Goal: Navigation & Orientation: Find specific page/section

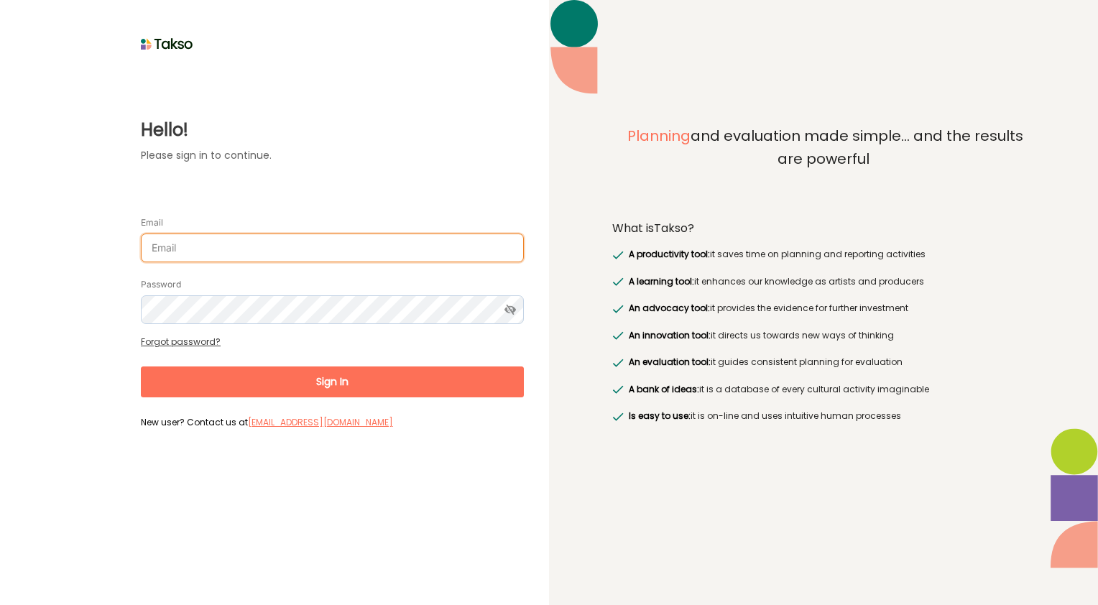
click at [307, 256] on input "Email" at bounding box center [332, 247] width 383 height 29
type input "[EMAIL_ADDRESS][DOMAIN_NAME]"
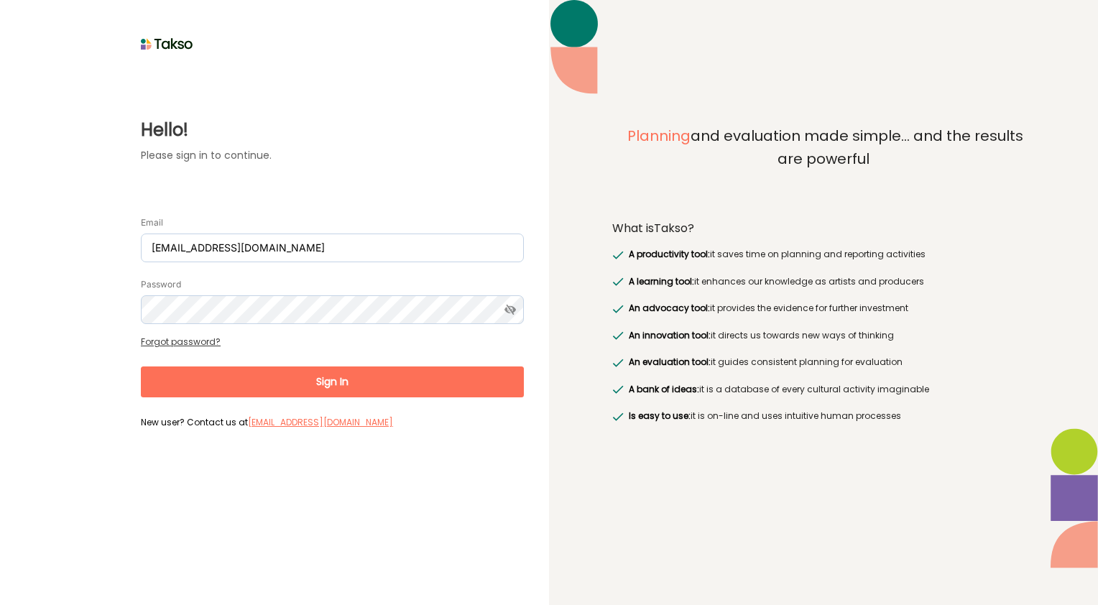
click at [383, 389] on button "Sign In" at bounding box center [332, 381] width 383 height 31
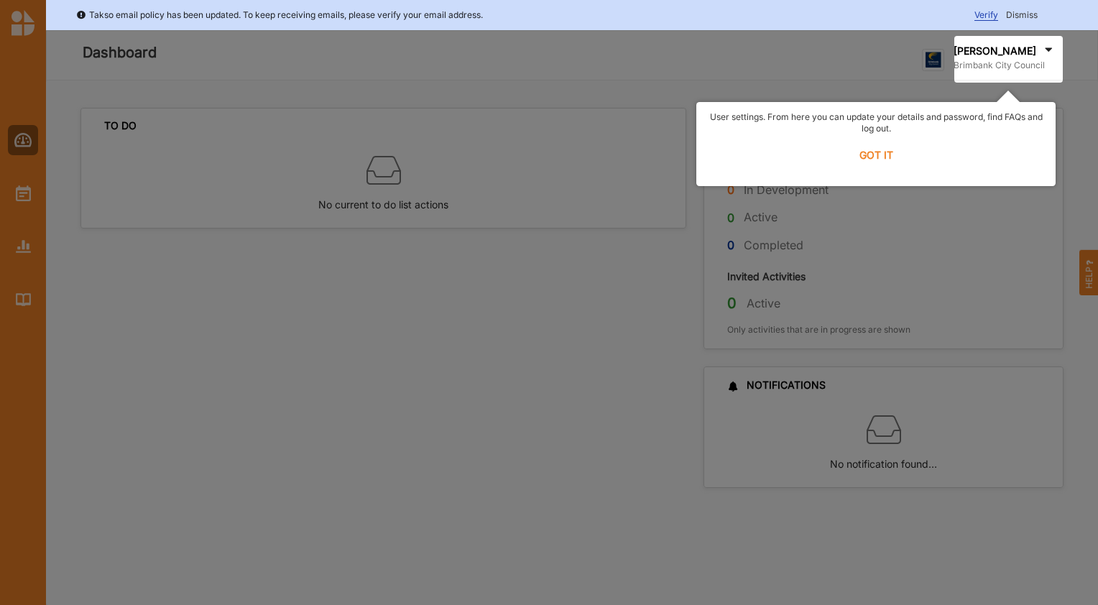
click at [884, 157] on label "GOT IT" at bounding box center [875, 155] width 341 height 32
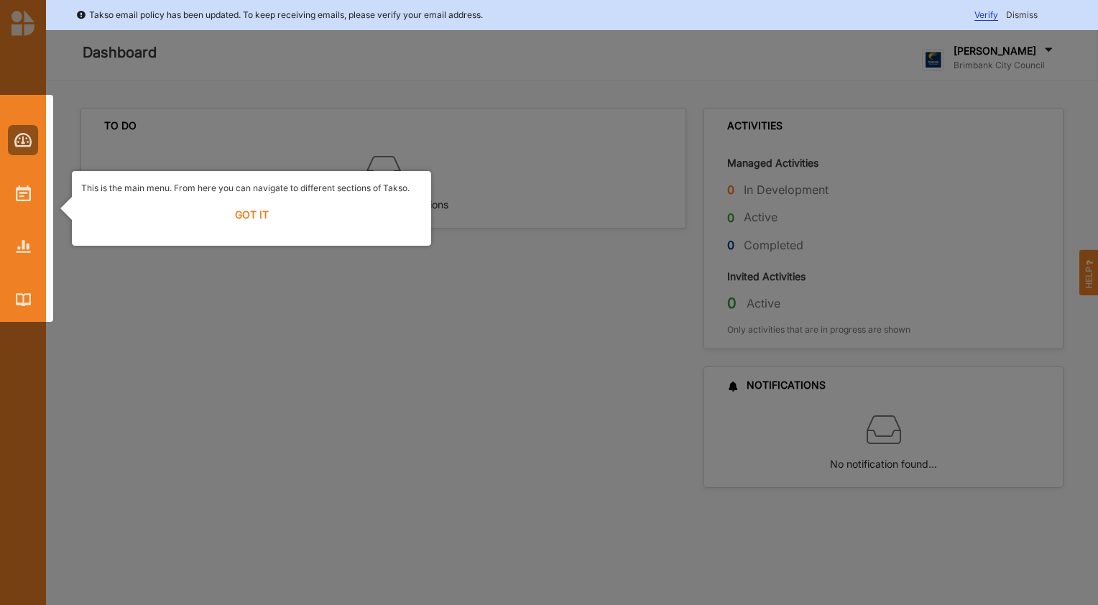
click at [238, 213] on label "GOT IT" at bounding box center [251, 215] width 341 height 32
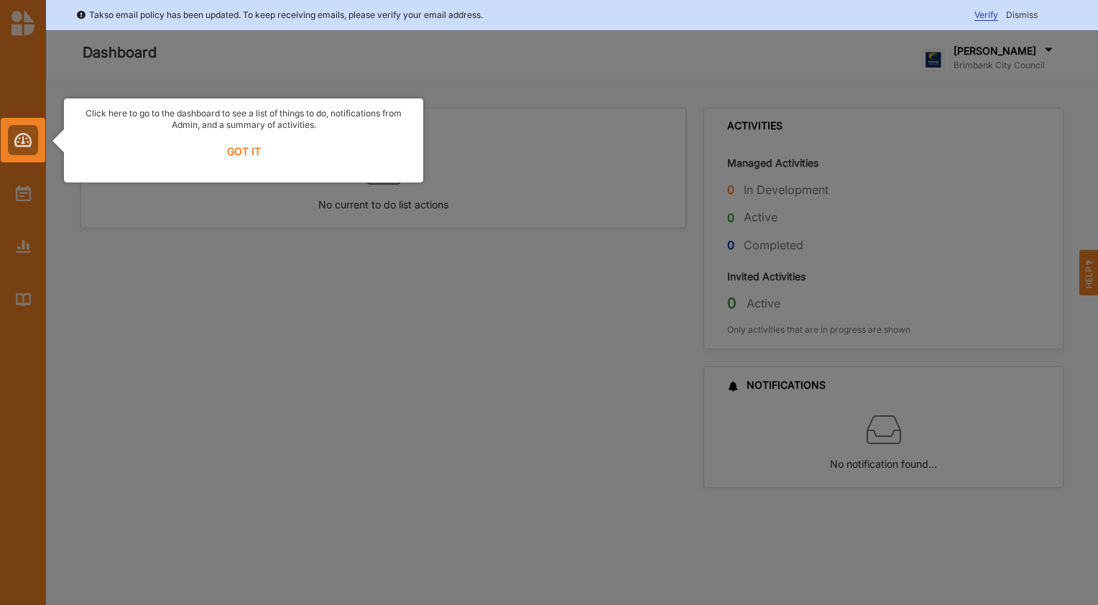
click at [233, 152] on label "GOT IT" at bounding box center [243, 152] width 341 height 32
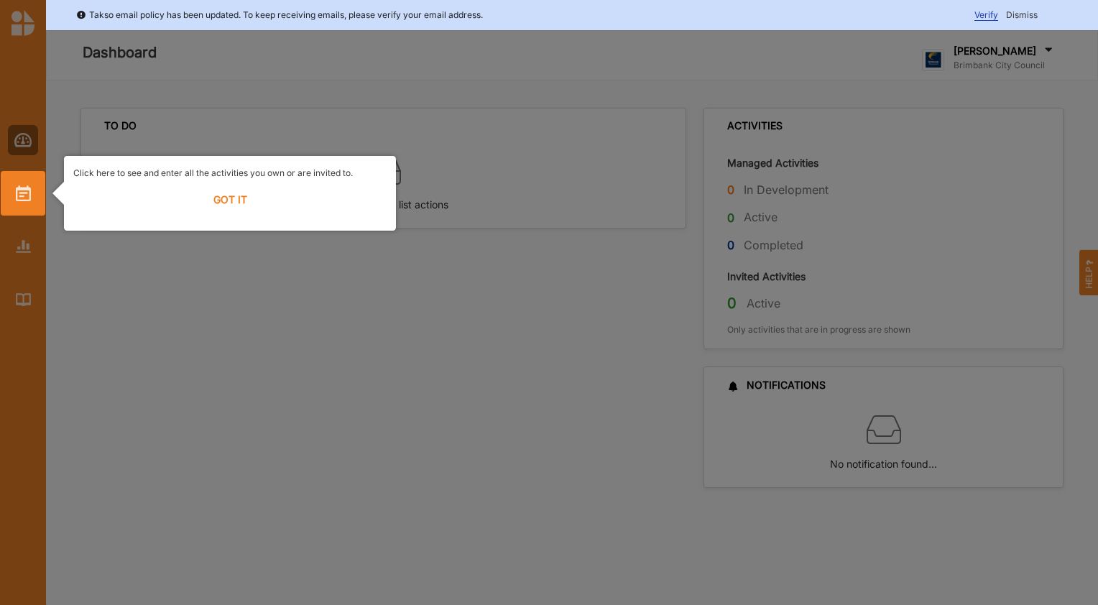
click at [230, 198] on label "GOT IT" at bounding box center [229, 200] width 313 height 32
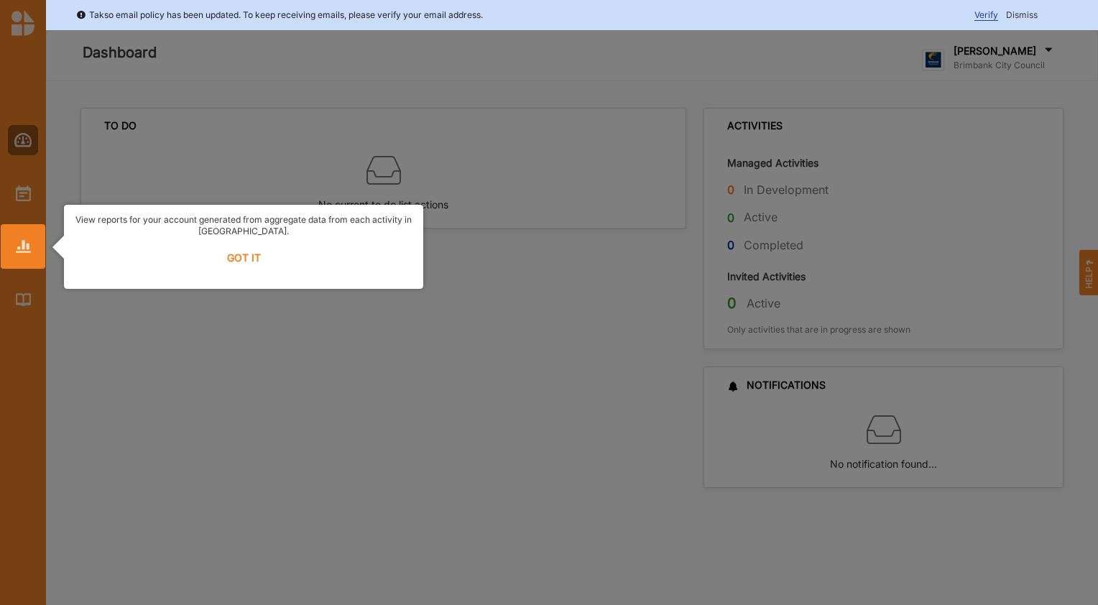
click at [236, 257] on label "GOT IT" at bounding box center [243, 258] width 341 height 32
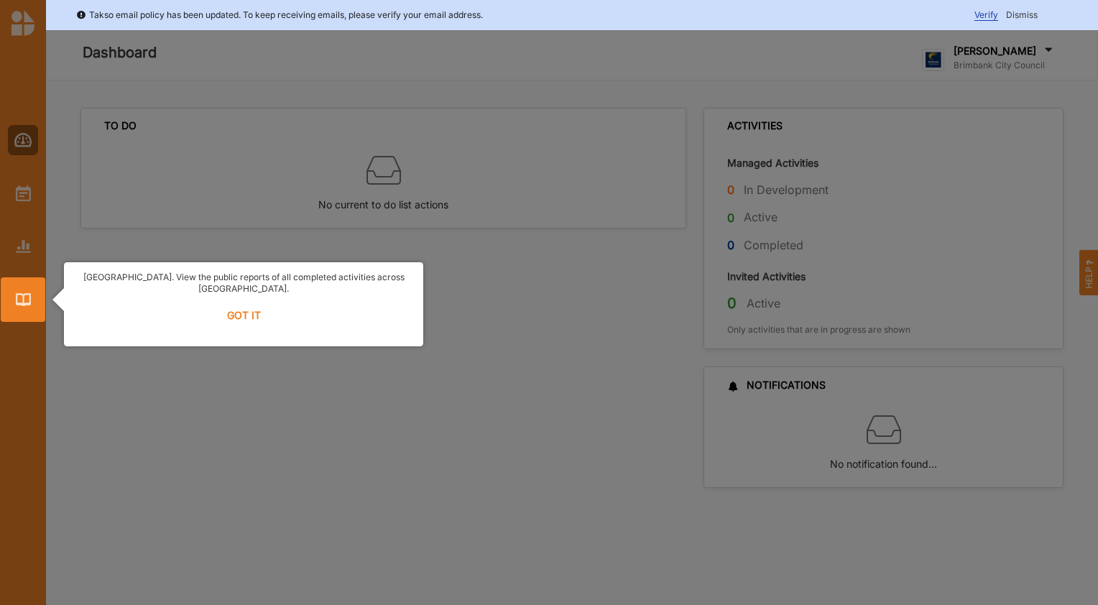
click at [237, 303] on label "GOT IT" at bounding box center [243, 316] width 341 height 32
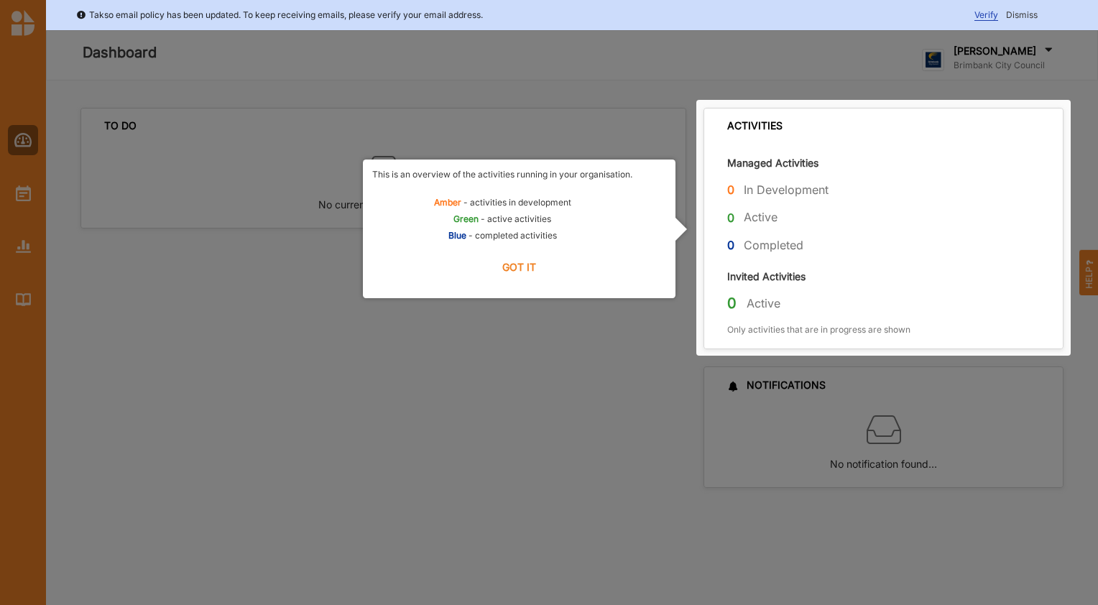
click at [507, 269] on label "GOT IT" at bounding box center [519, 267] width 294 height 32
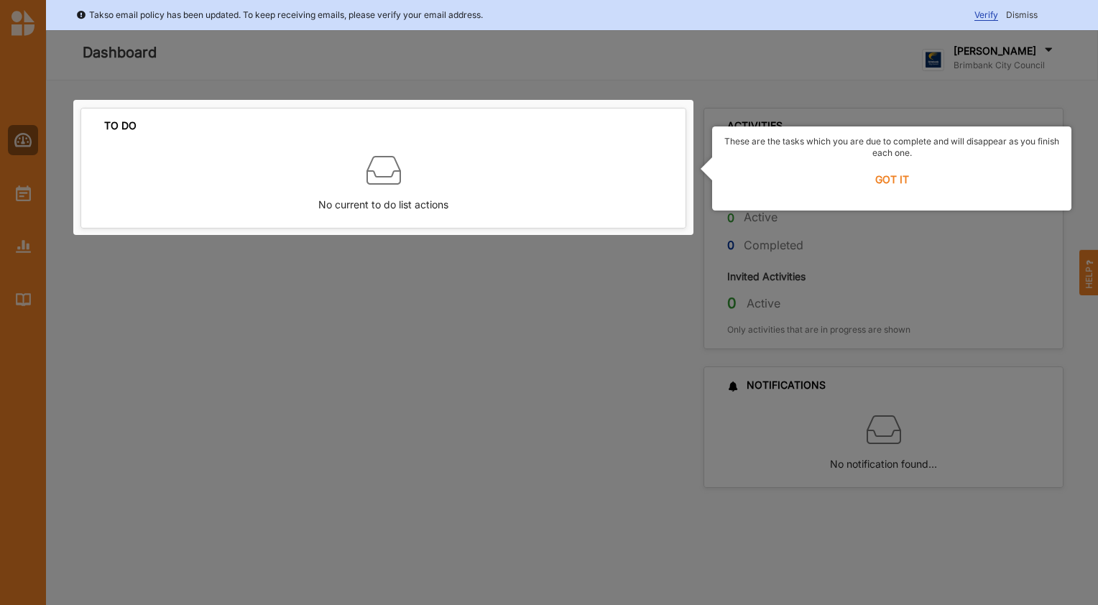
click at [889, 181] on label "GOT IT" at bounding box center [891, 180] width 341 height 32
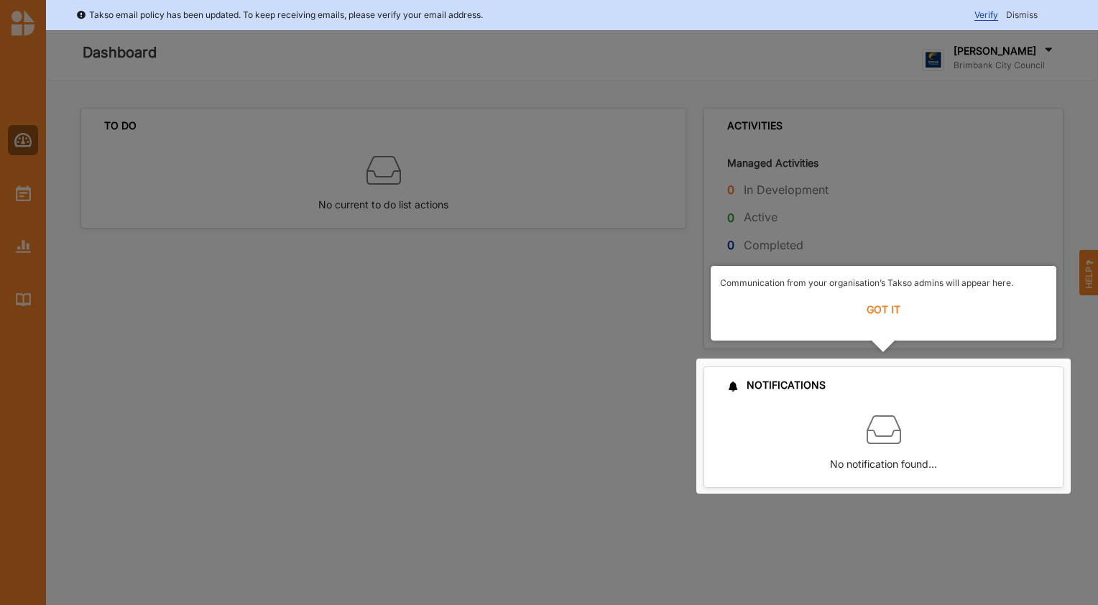
click at [882, 313] on label "GOT IT" at bounding box center [883, 310] width 327 height 32
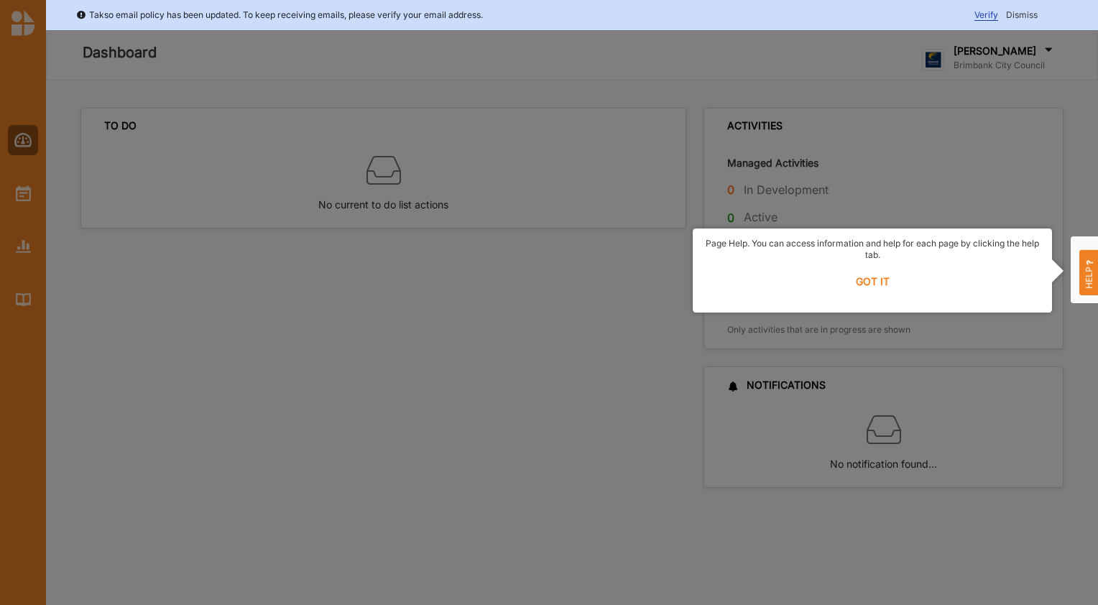
click at [874, 280] on label "GOT IT" at bounding box center [872, 282] width 341 height 32
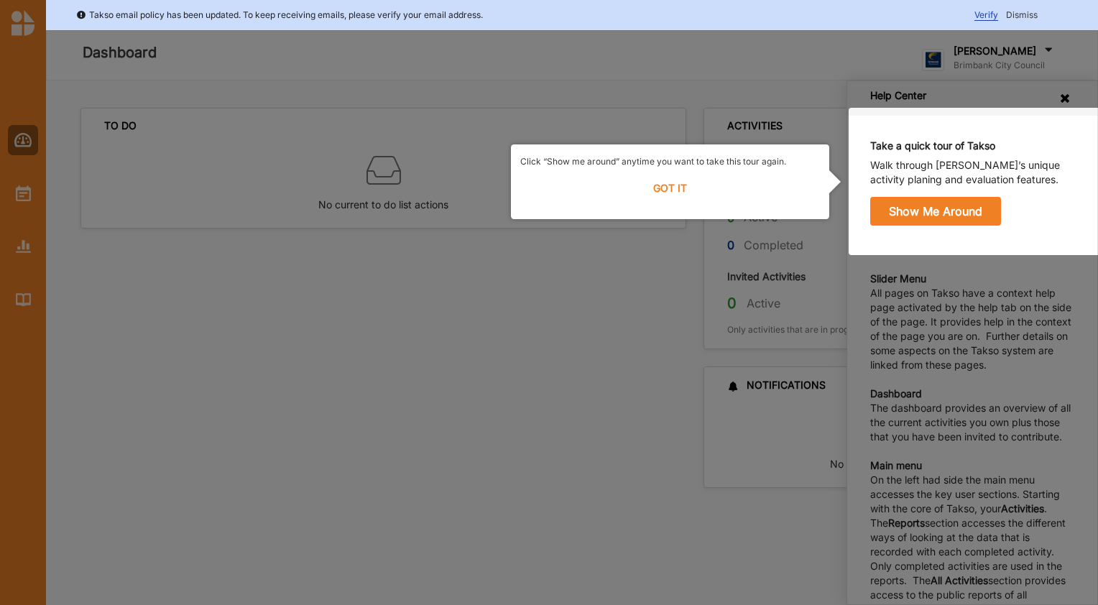
click at [402, 331] on div at bounding box center [549, 302] width 1098 height 605
drag, startPoint x: 986, startPoint y: 125, endPoint x: 827, endPoint y: 79, distance: 166.0
click at [827, 79] on div at bounding box center [549, 302] width 1098 height 605
click at [683, 193] on label "GOT IT" at bounding box center [670, 188] width 300 height 32
